Goal: Check status: Check status

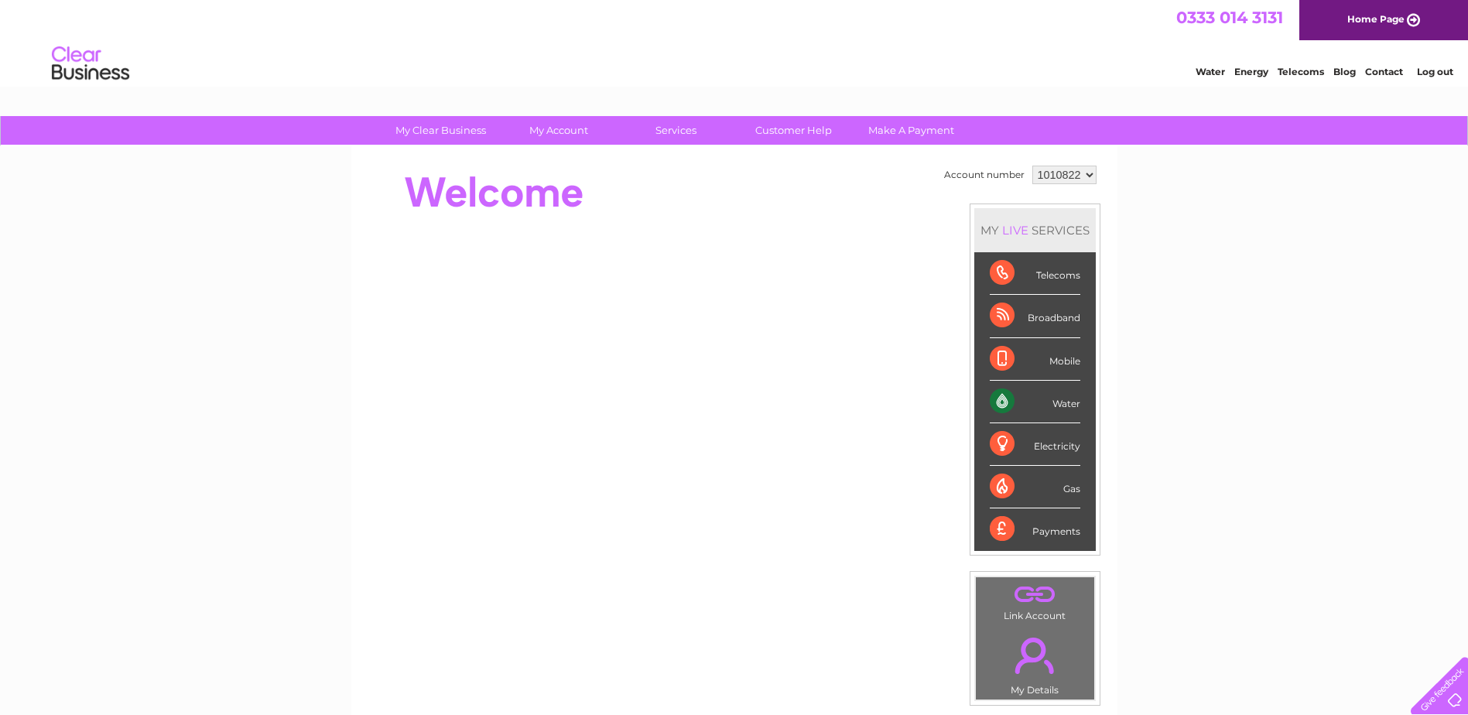
click at [1091, 174] on select "1010822 1021693" at bounding box center [1064, 175] width 64 height 19
select select "1021693"
click at [1032, 166] on select "1010822 1021693" at bounding box center [1064, 175] width 64 height 19
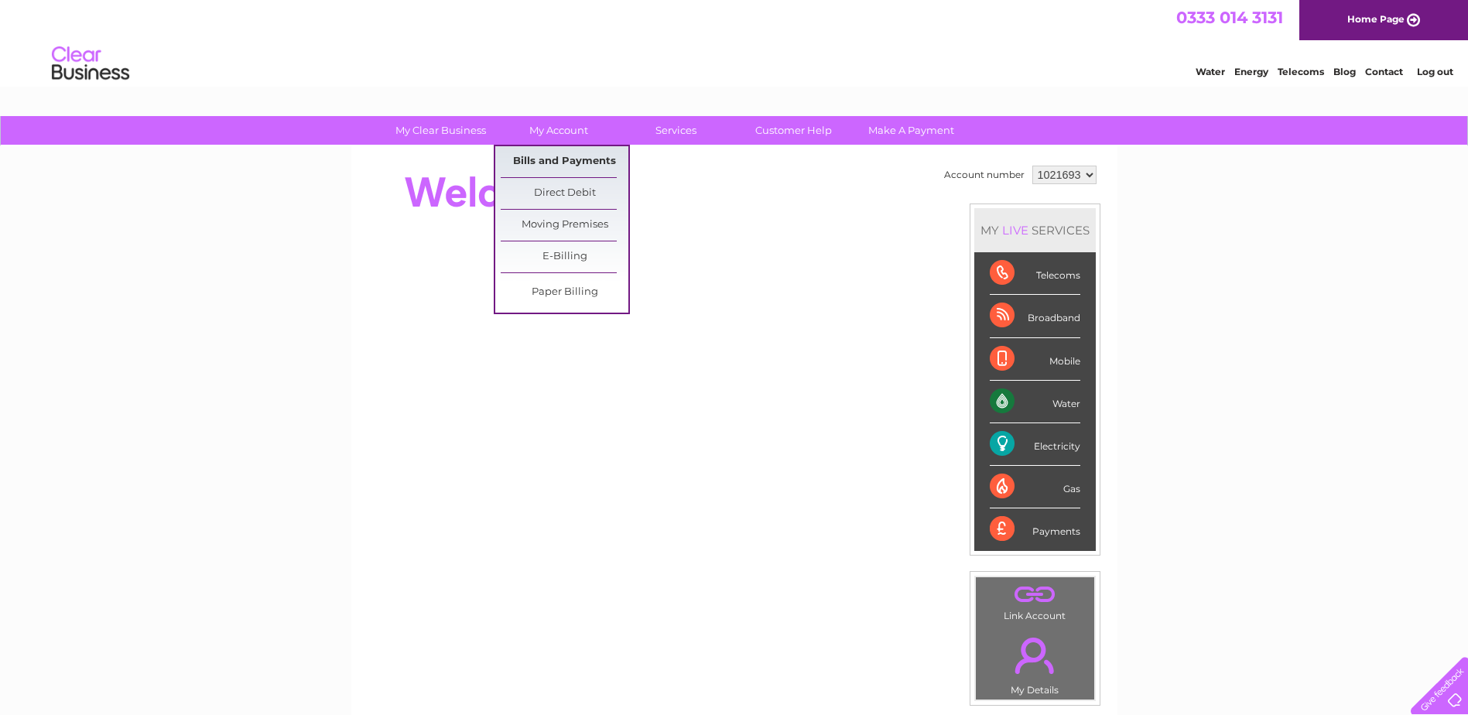
click at [576, 165] on link "Bills and Payments" at bounding box center [565, 161] width 128 height 31
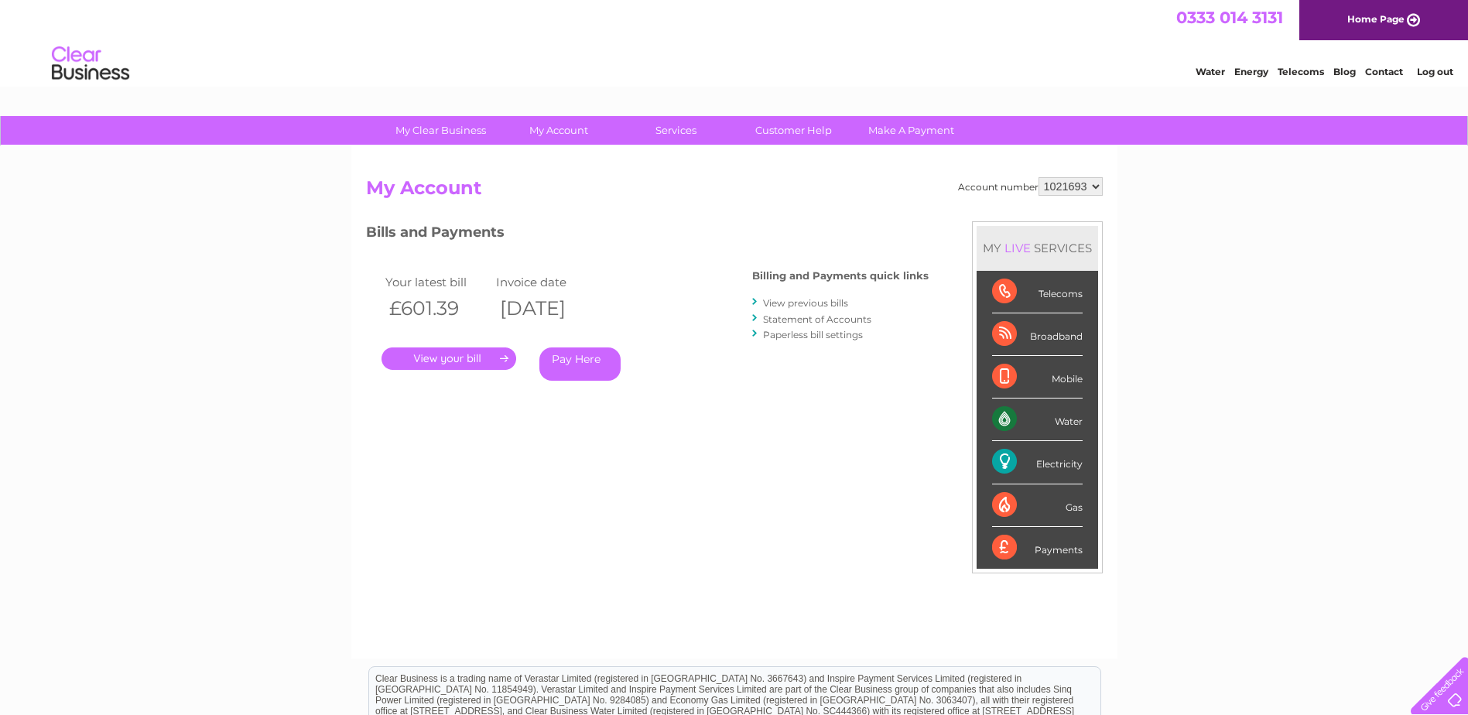
click at [1094, 187] on select "1010822 1021693" at bounding box center [1071, 186] width 64 height 19
select select "1010822"
click at [1039, 177] on select "1010822 1021693" at bounding box center [1071, 186] width 64 height 19
